Goal: Browse casually: Explore the website without a specific task or goal

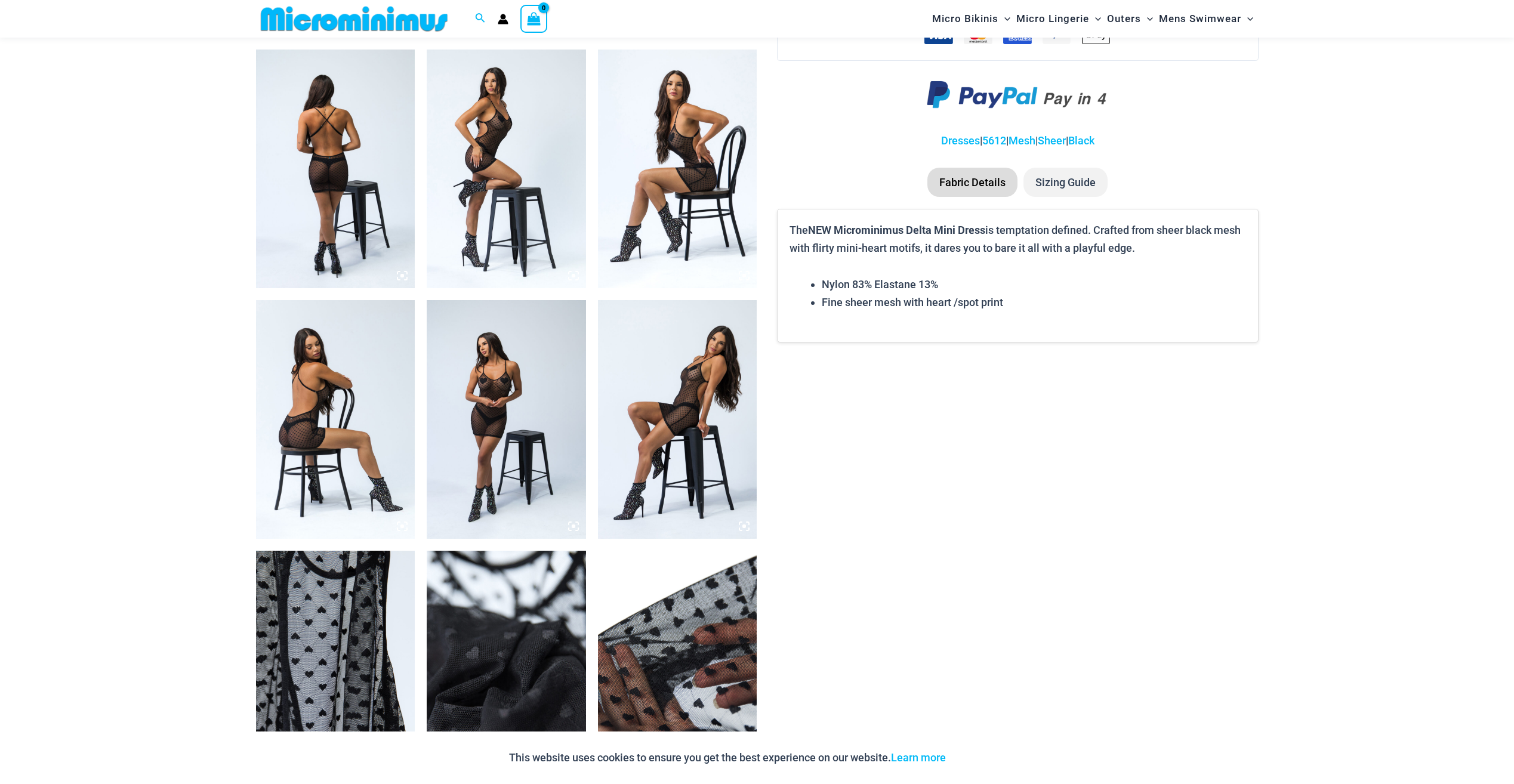
scroll to position [824, 0]
click at [311, 423] on img at bounding box center [336, 418] width 159 height 239
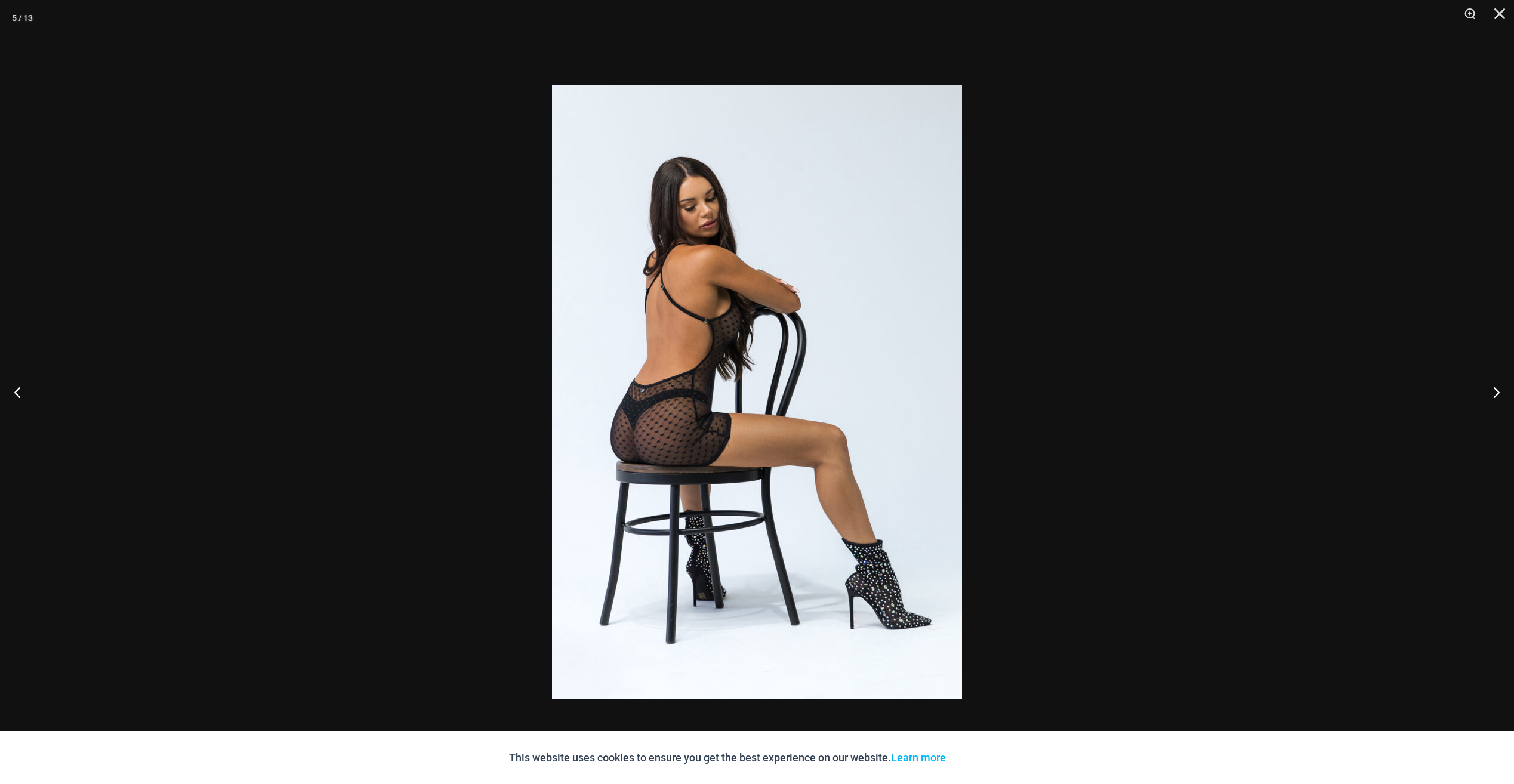
click at [249, 137] on div at bounding box center [757, 392] width 1514 height 784
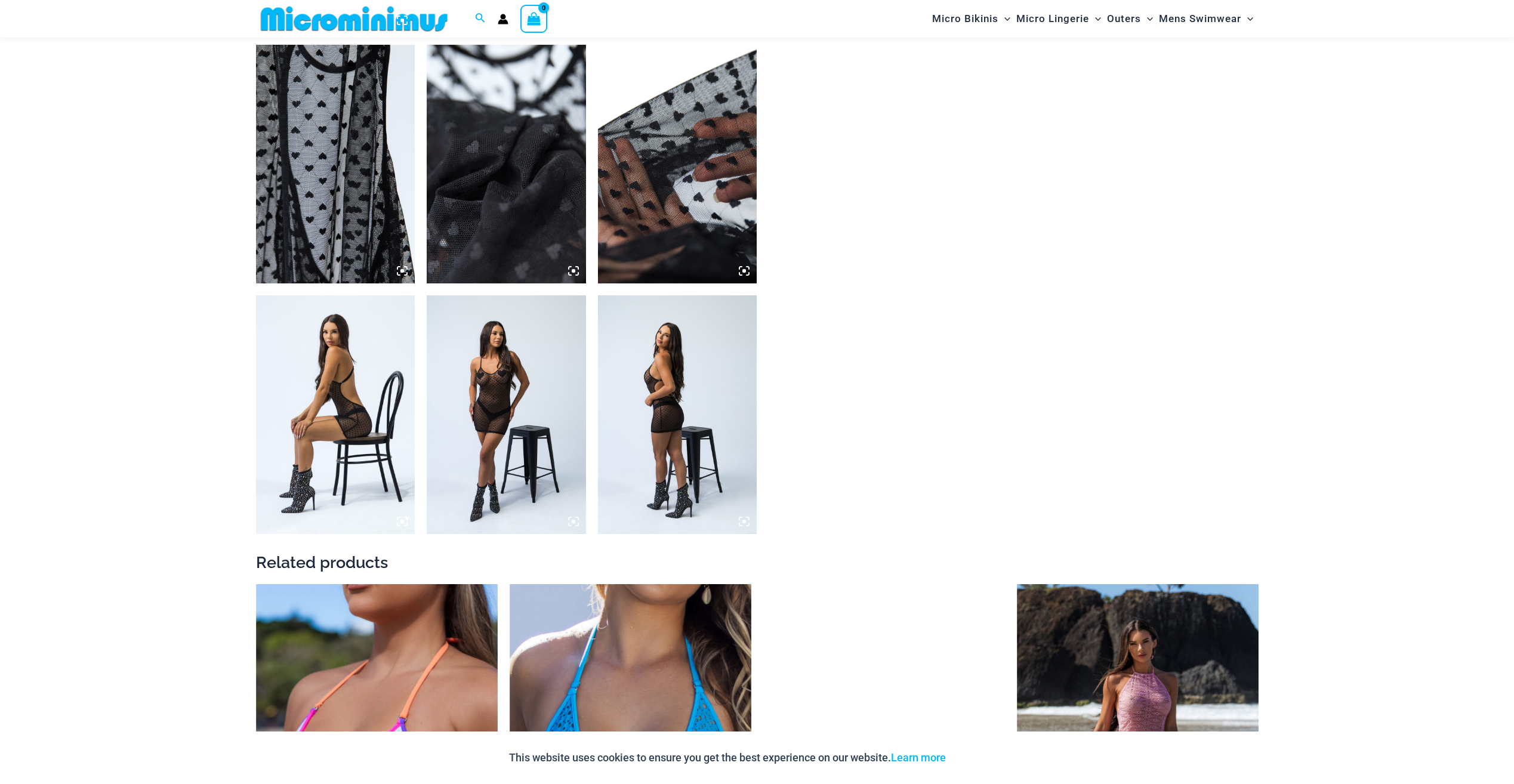
scroll to position [1600, 0]
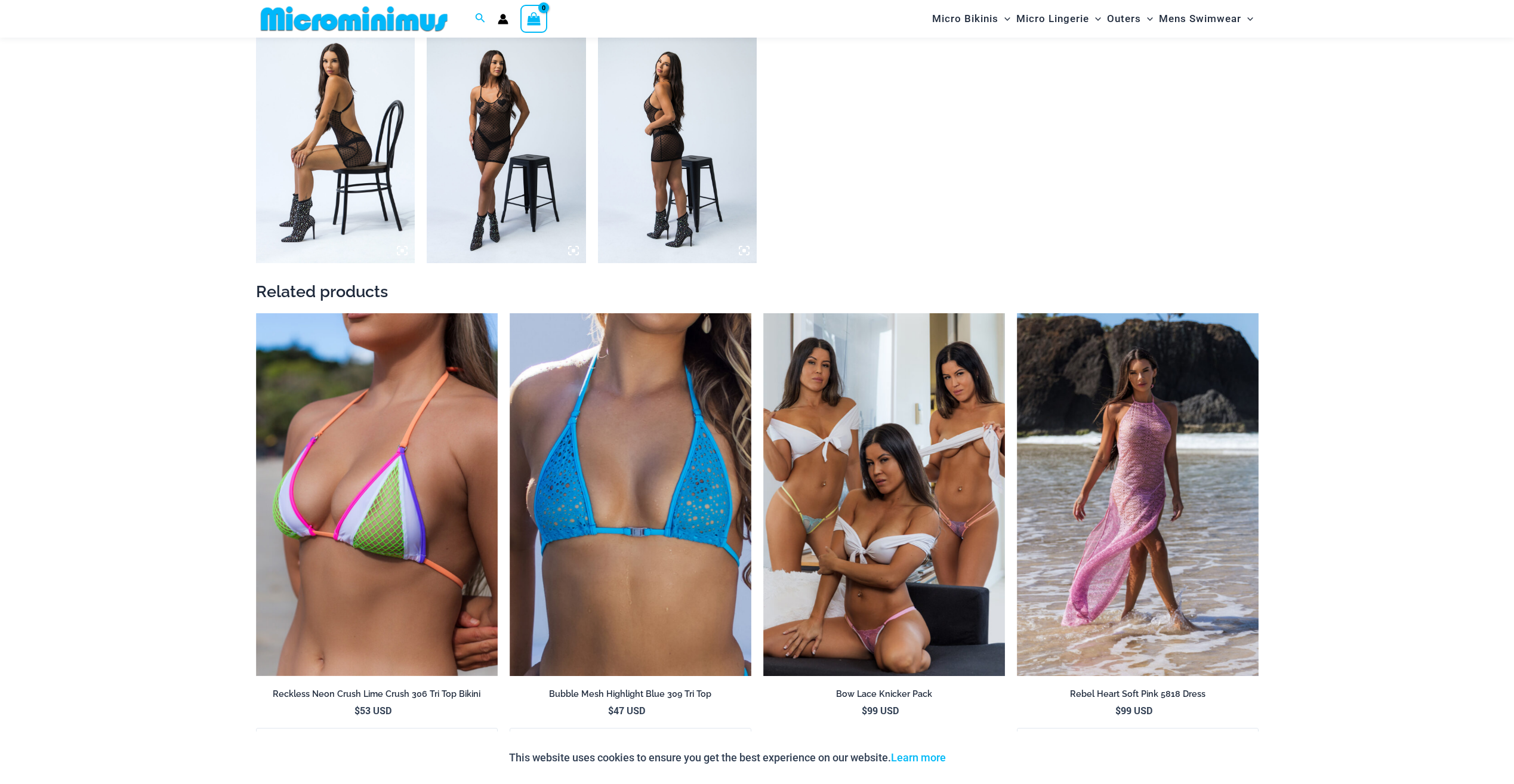
click at [713, 164] on img at bounding box center [678, 144] width 159 height 239
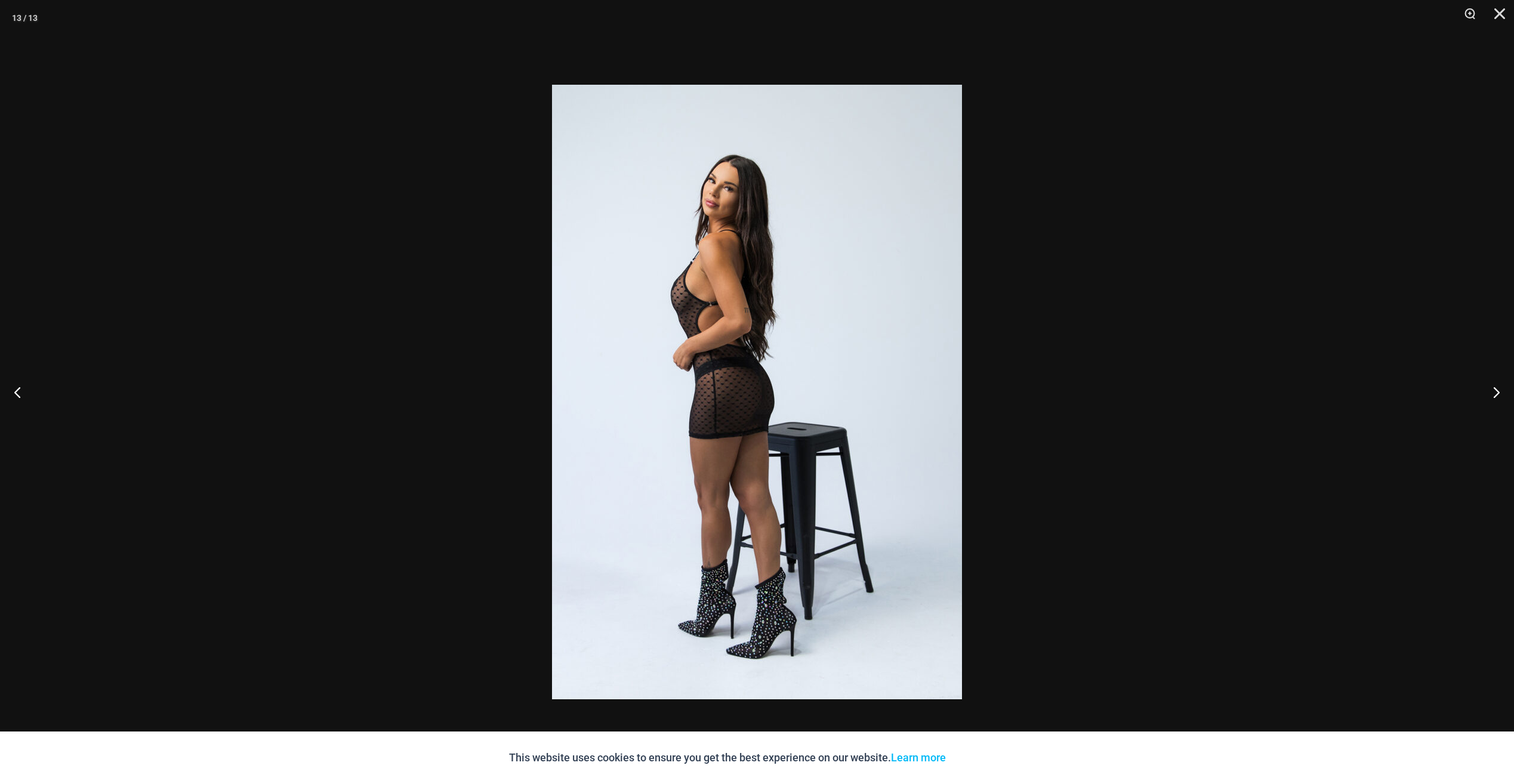
click at [713, 164] on img at bounding box center [757, 392] width 410 height 615
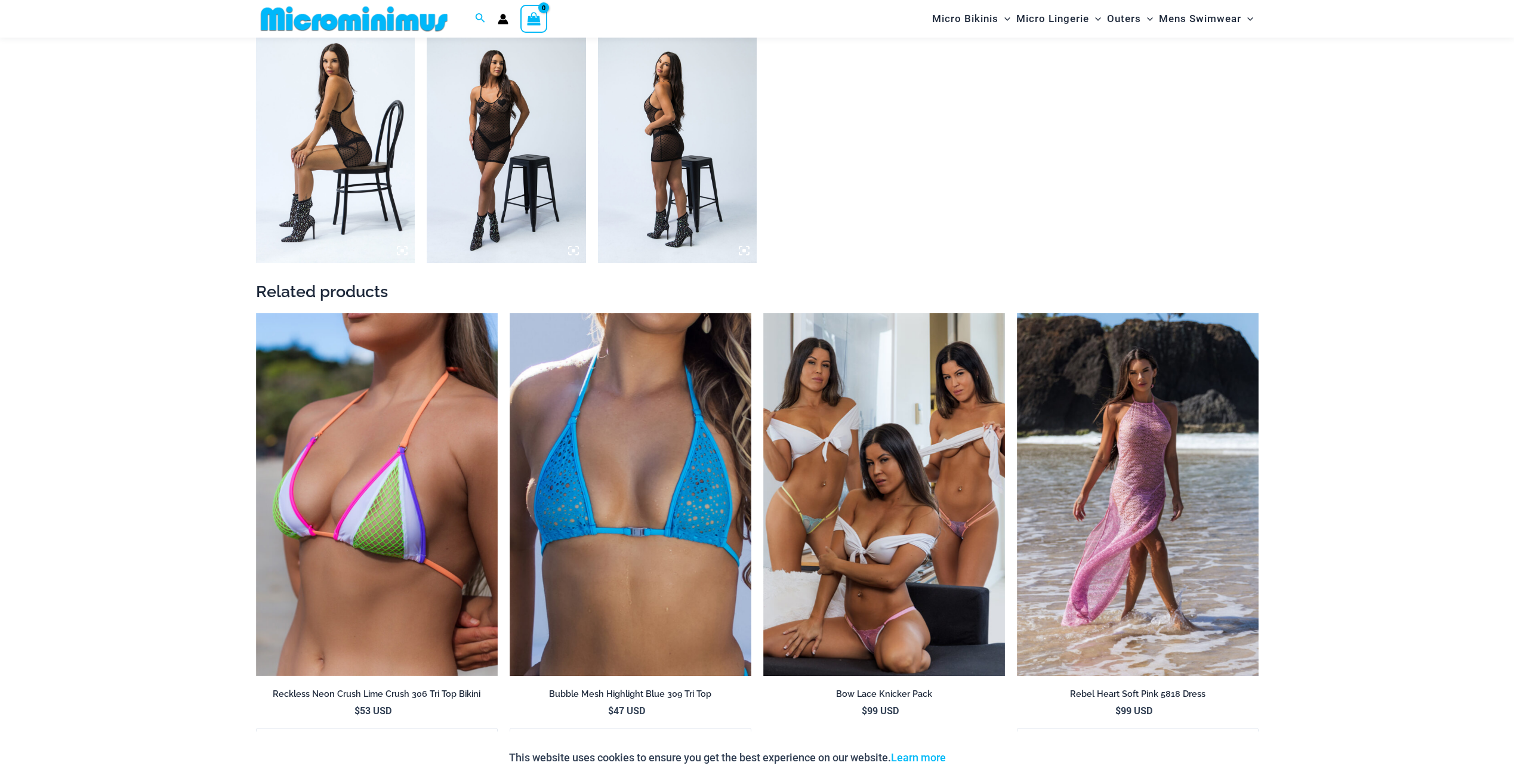
click at [713, 164] on img at bounding box center [678, 144] width 159 height 239
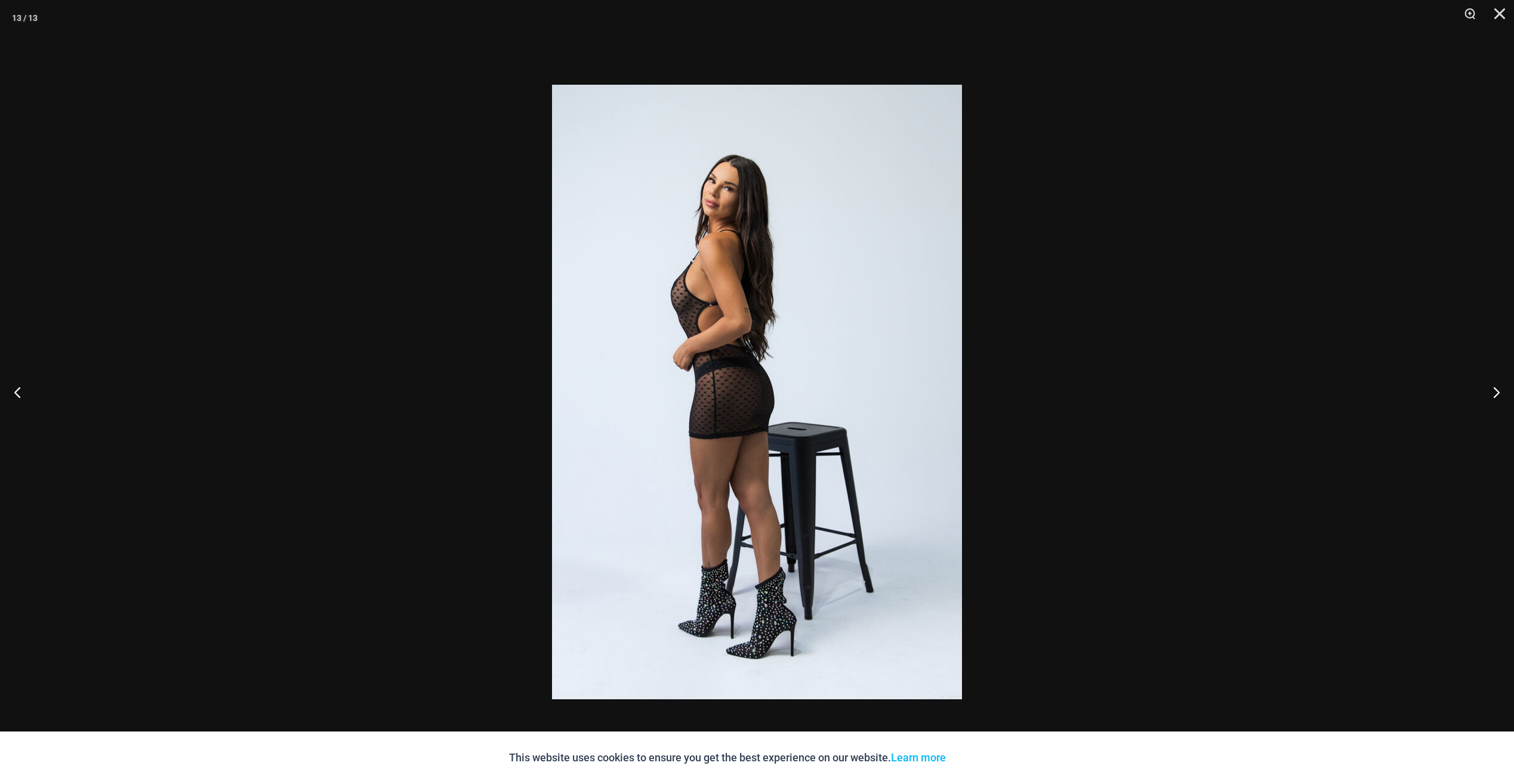
click at [315, 117] on div at bounding box center [757, 392] width 1514 height 784
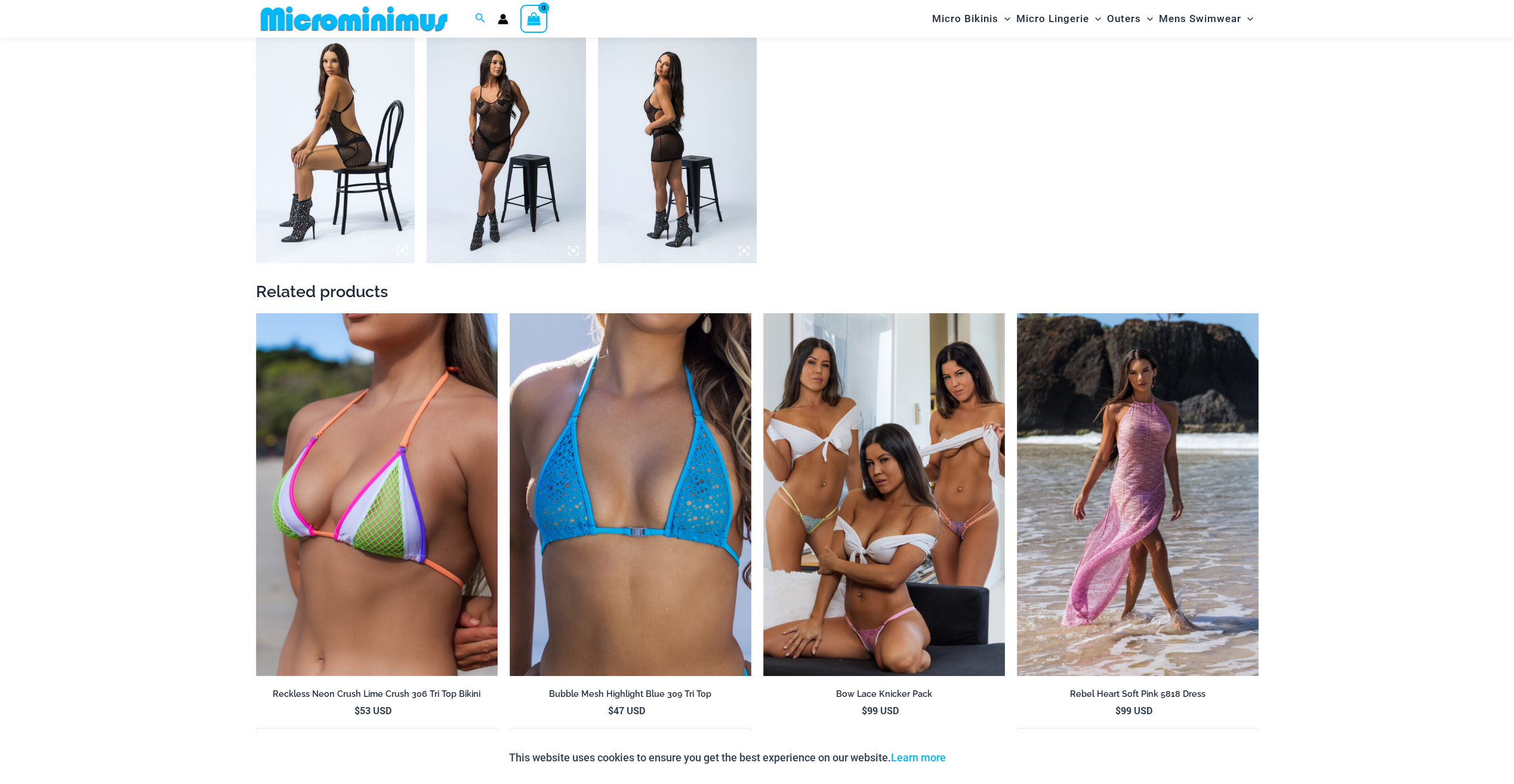
click at [344, 142] on img at bounding box center [336, 144] width 159 height 239
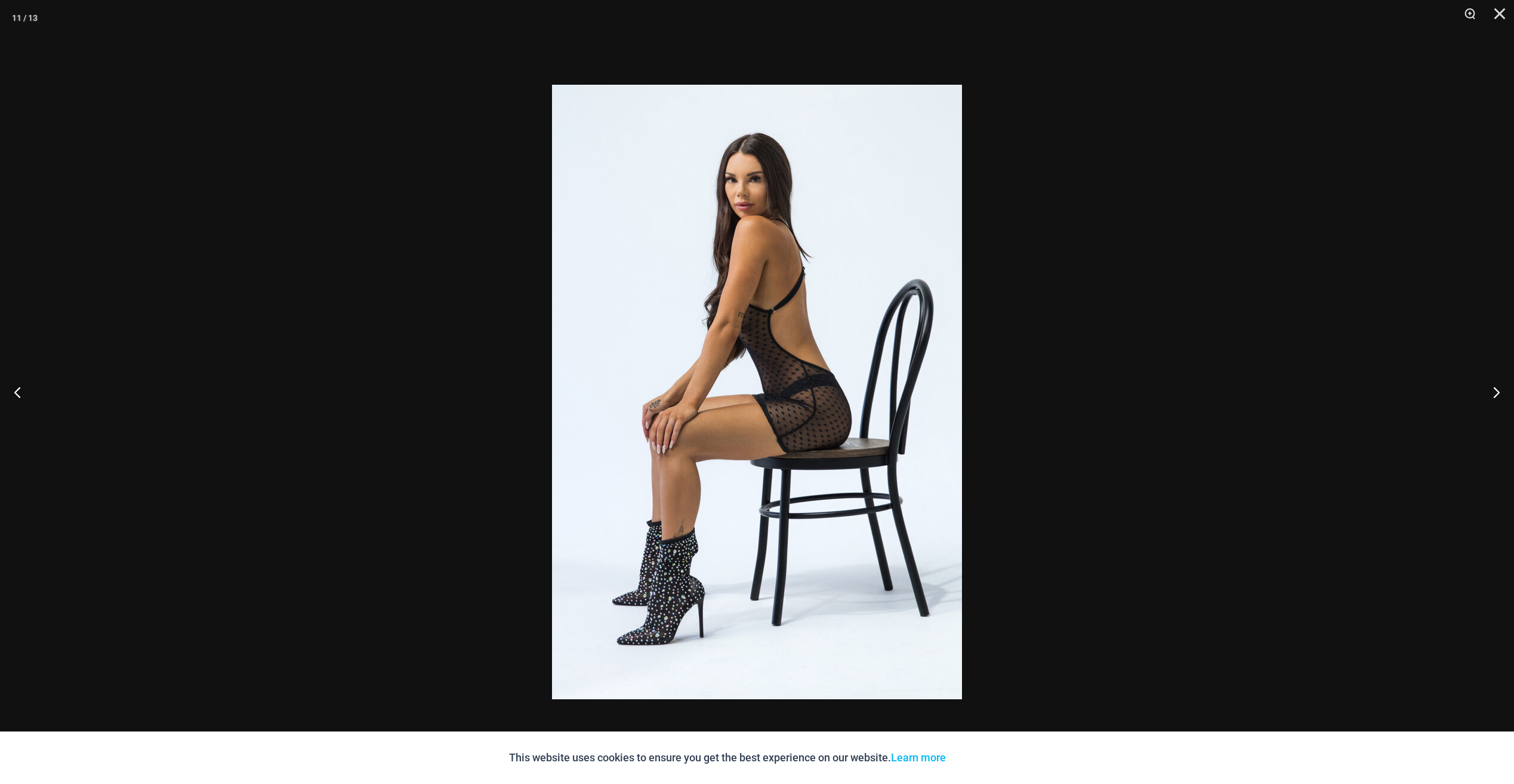
click at [344, 142] on div at bounding box center [757, 392] width 1514 height 784
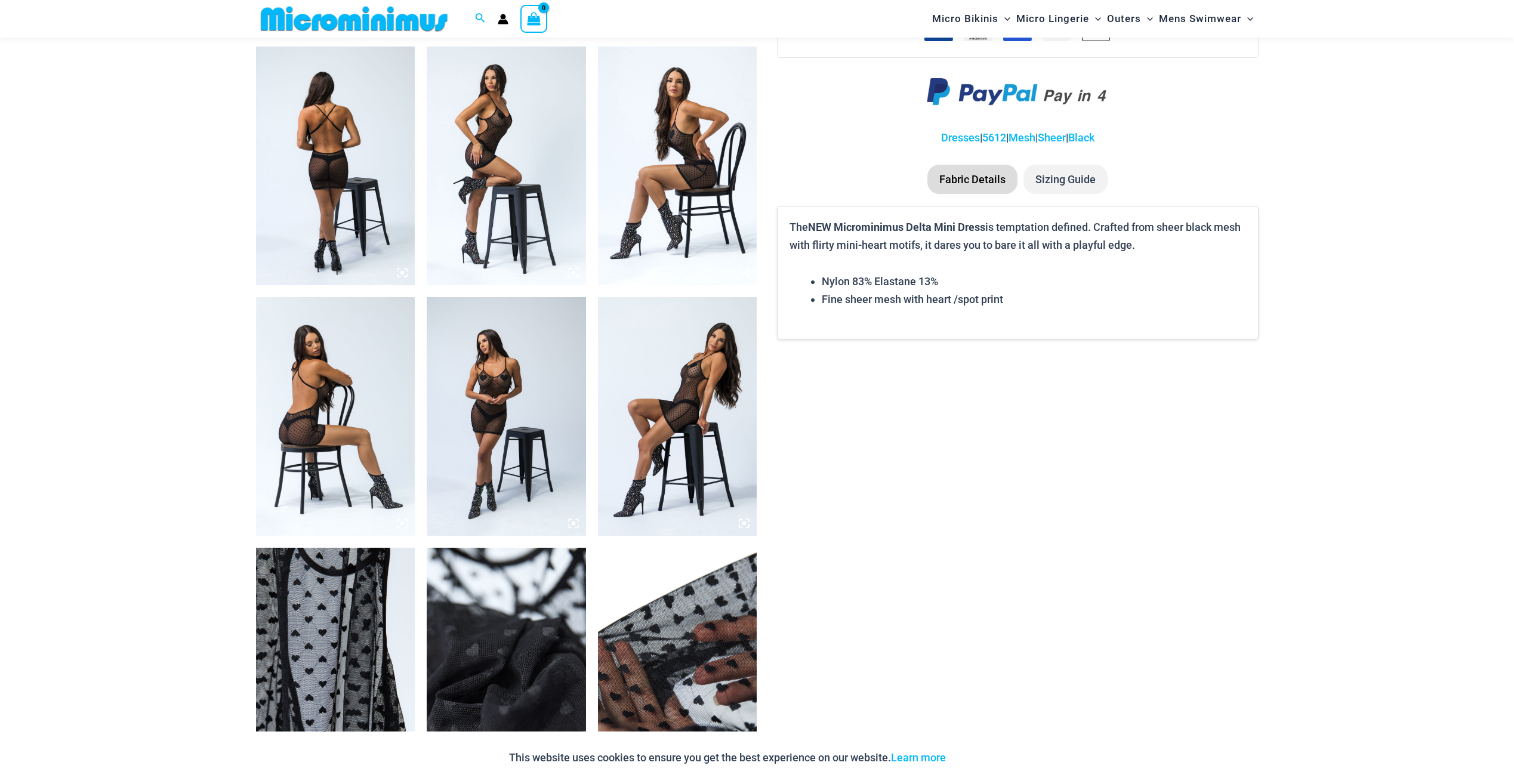
scroll to position [824, 0]
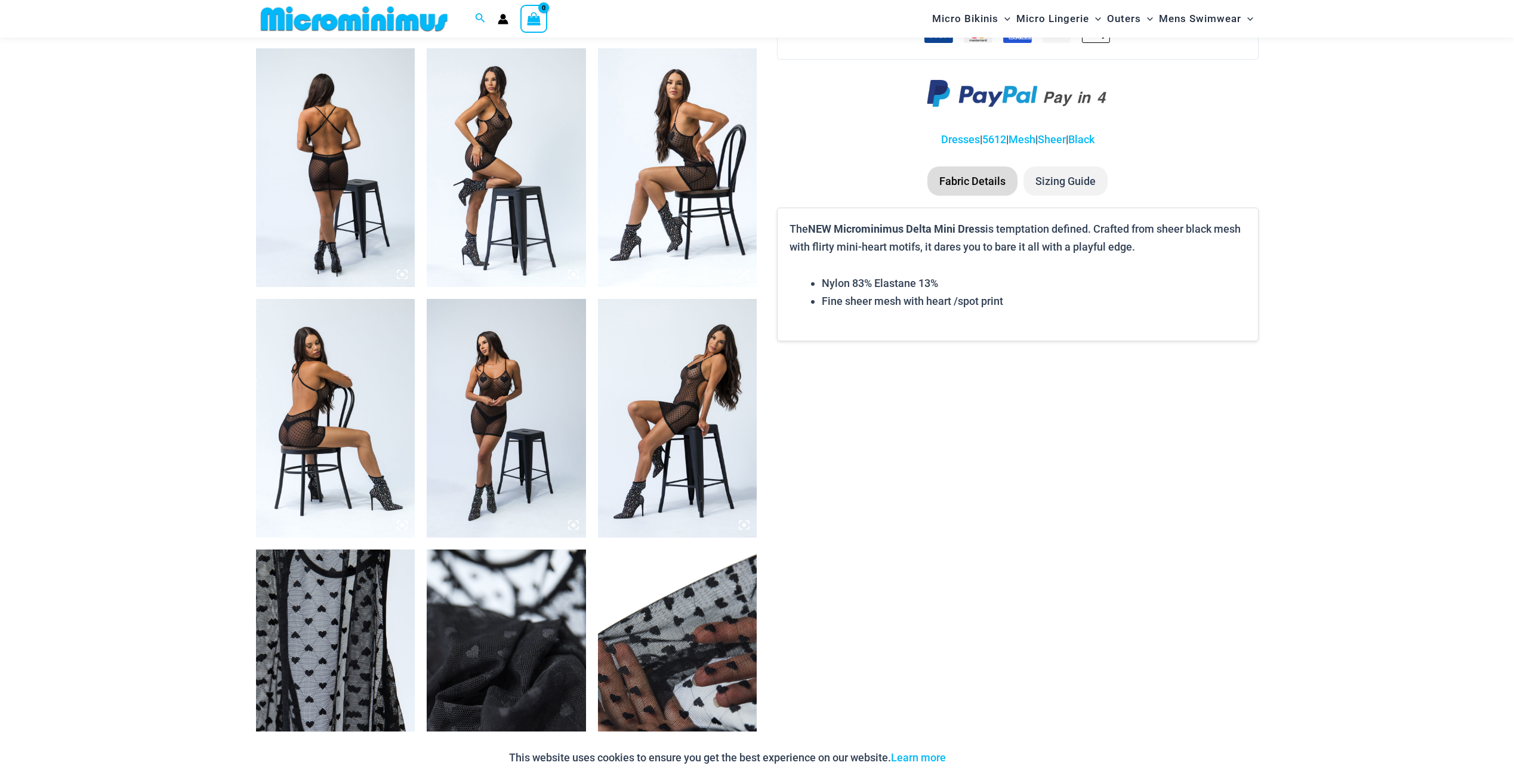
click at [331, 198] on img at bounding box center [336, 168] width 159 height 239
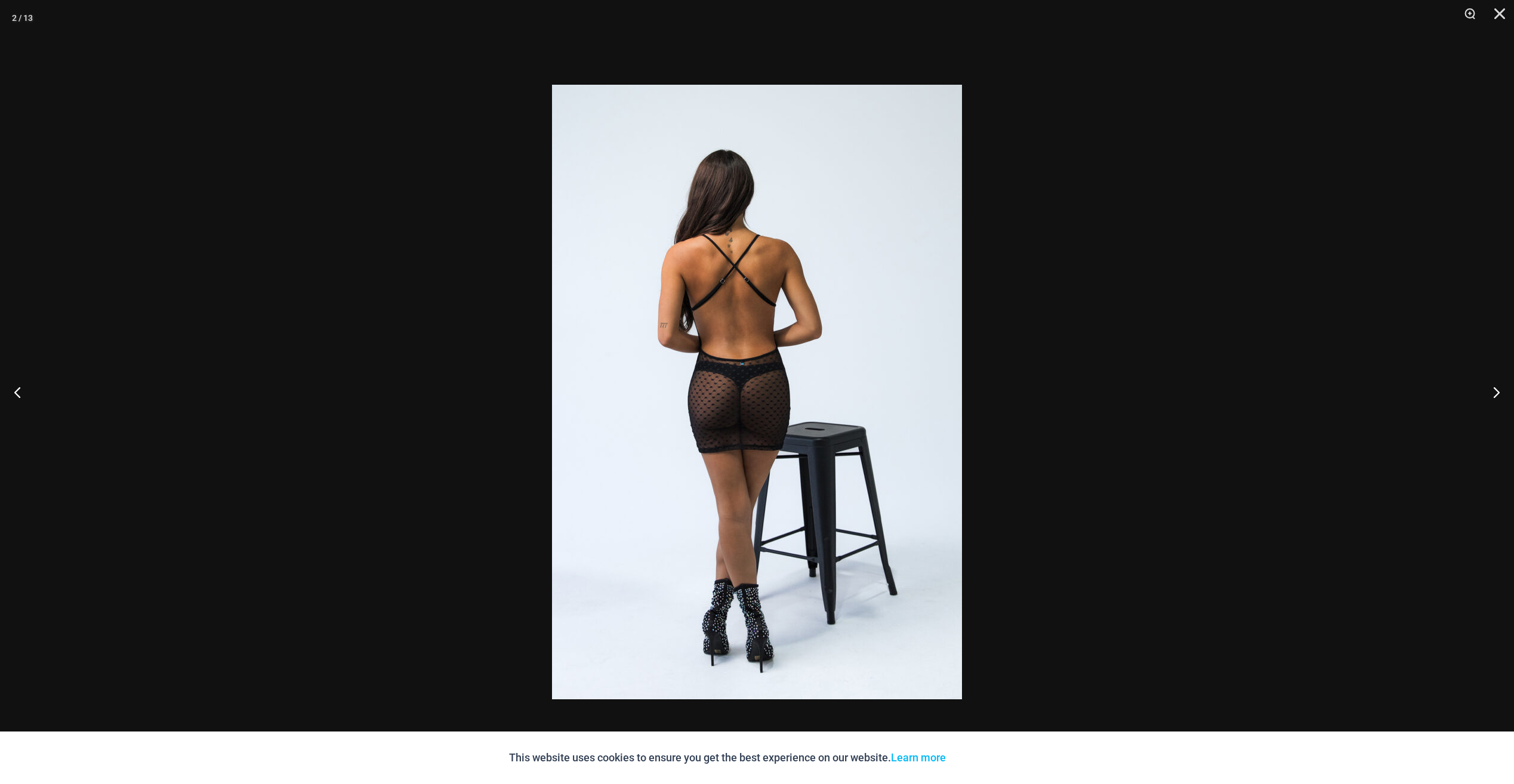
click at [300, 398] on div at bounding box center [757, 392] width 1514 height 784
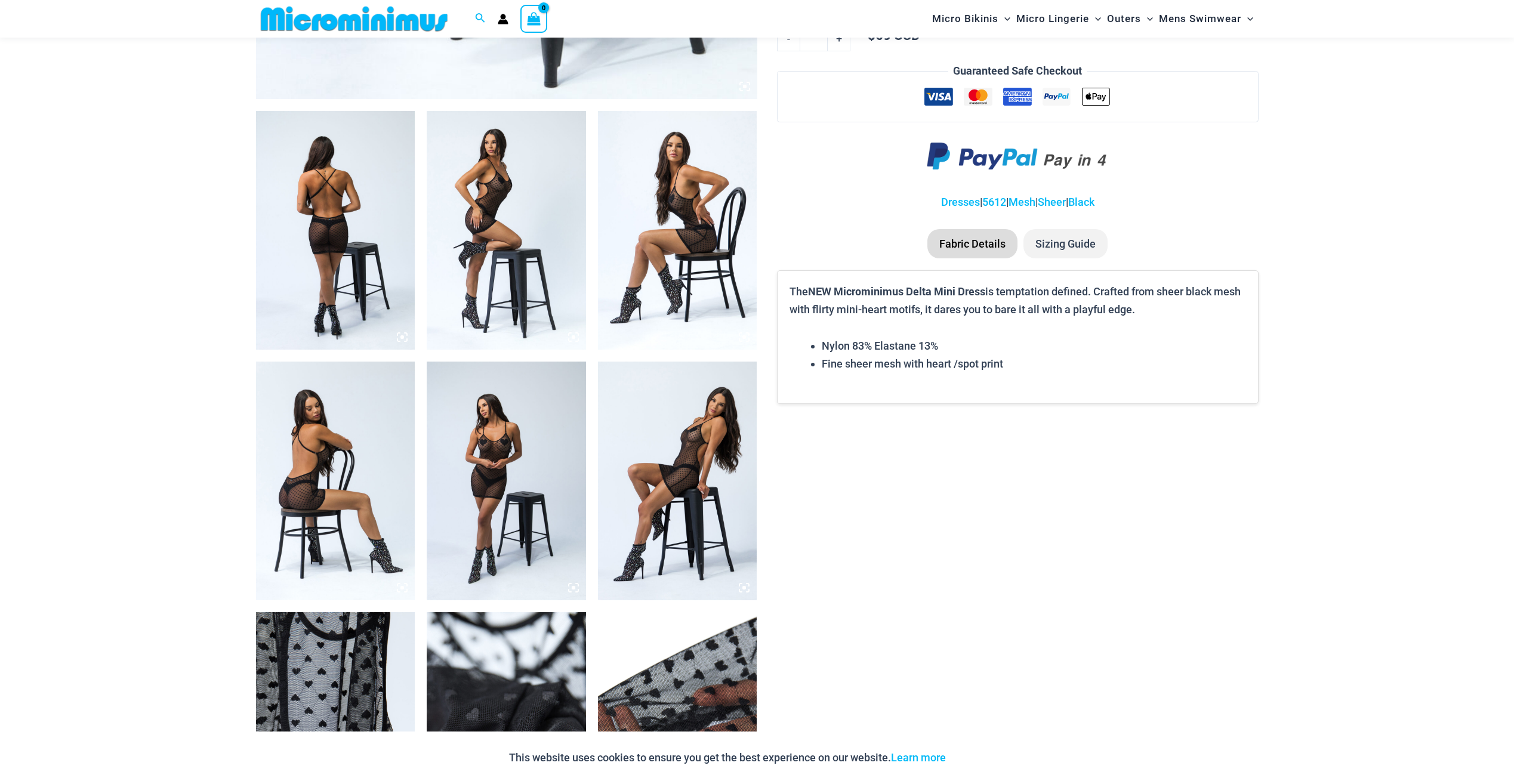
scroll to position [765, 0]
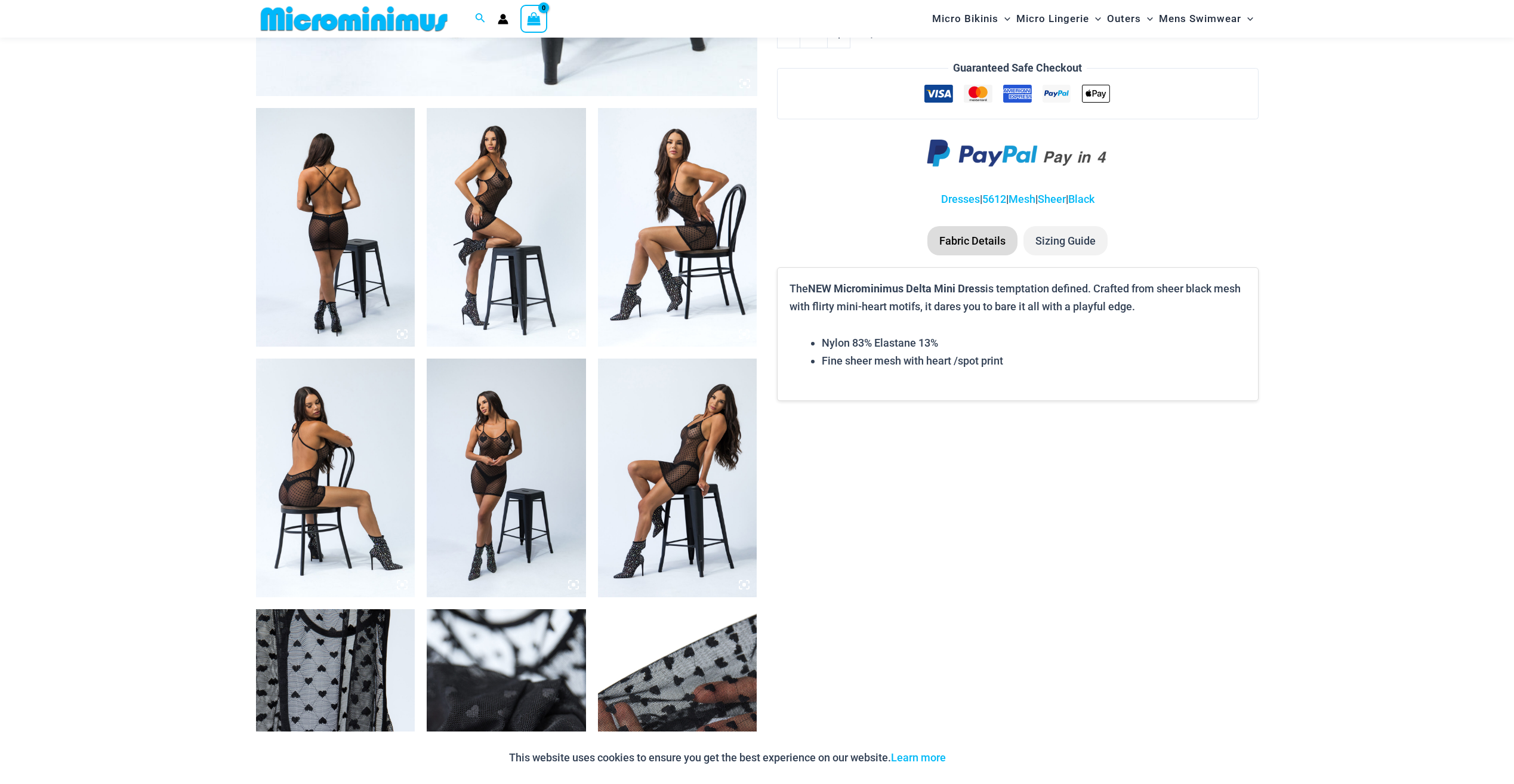
click at [502, 465] on img at bounding box center [507, 478] width 159 height 239
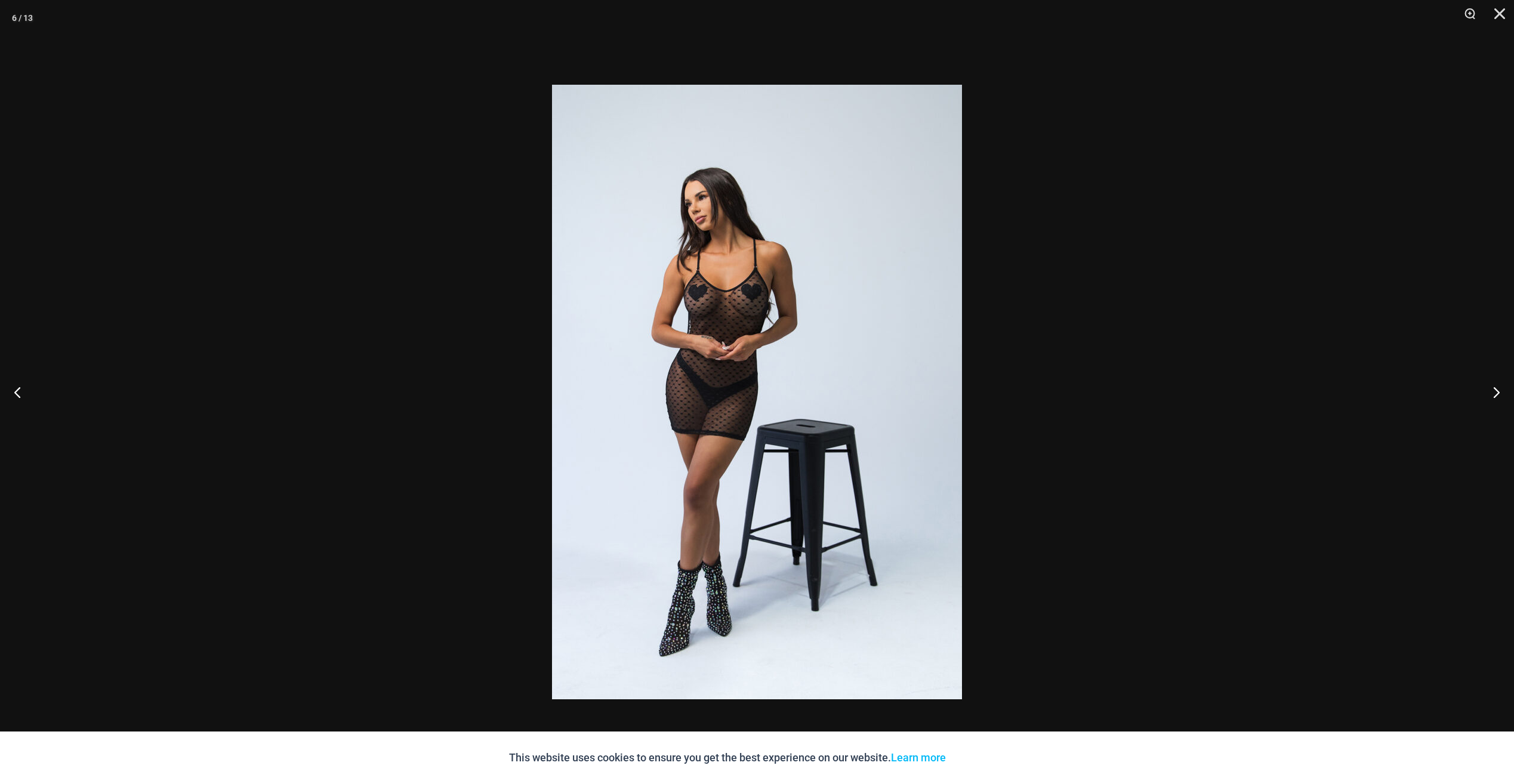
click at [321, 198] on div at bounding box center [757, 392] width 1514 height 784
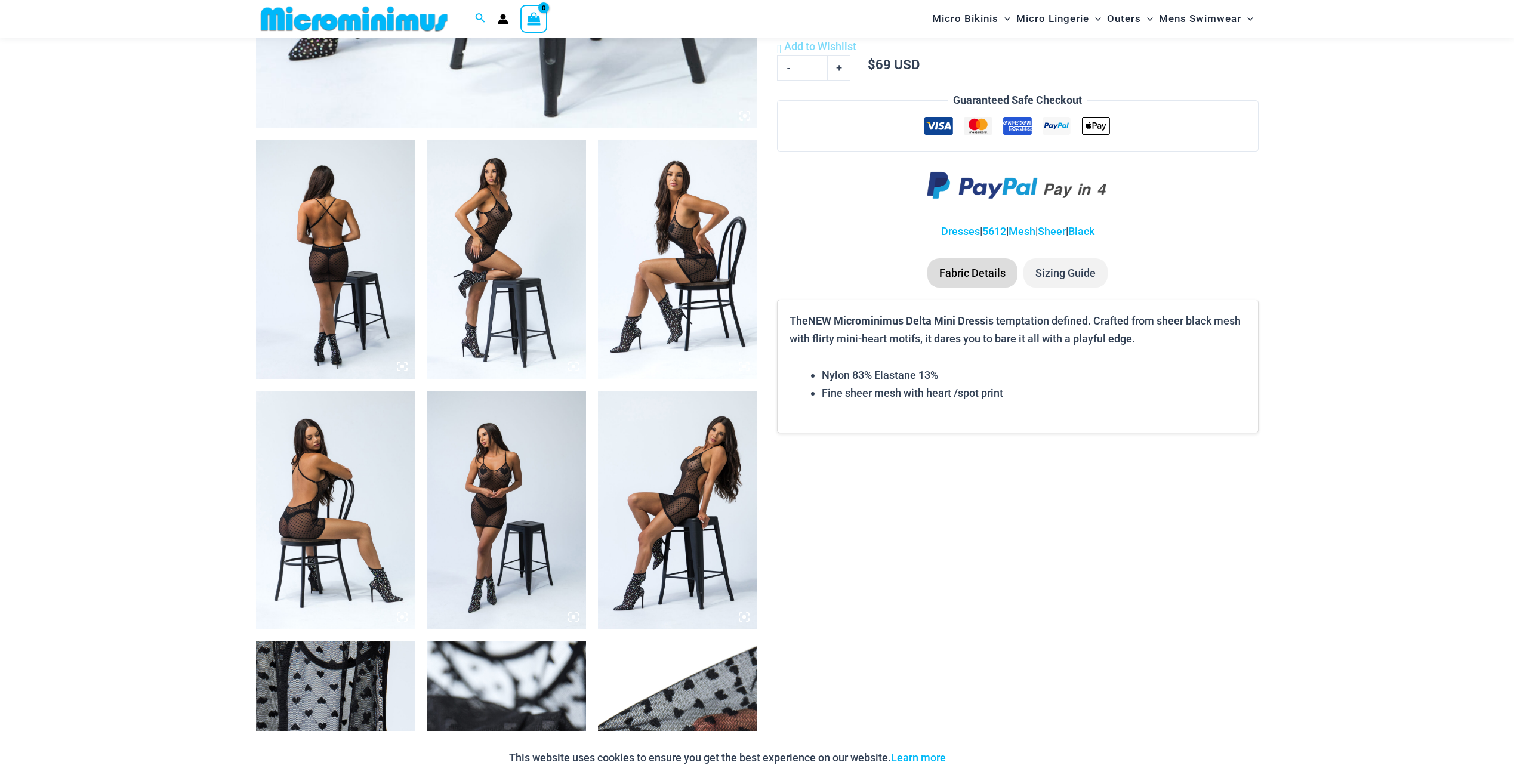
scroll to position [825, 0]
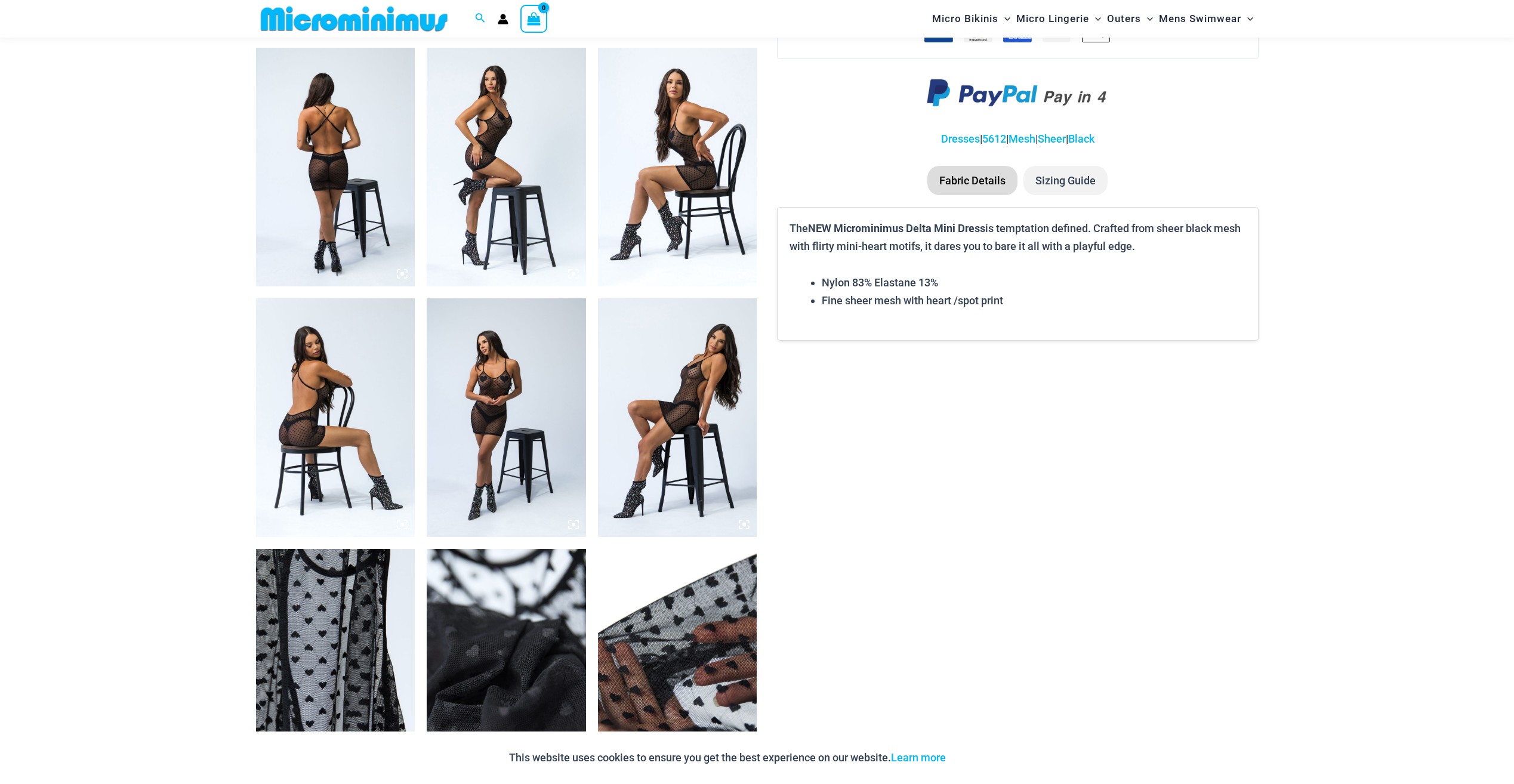
click at [653, 332] on img at bounding box center [678, 418] width 159 height 239
